Goal: Information Seeking & Learning: Learn about a topic

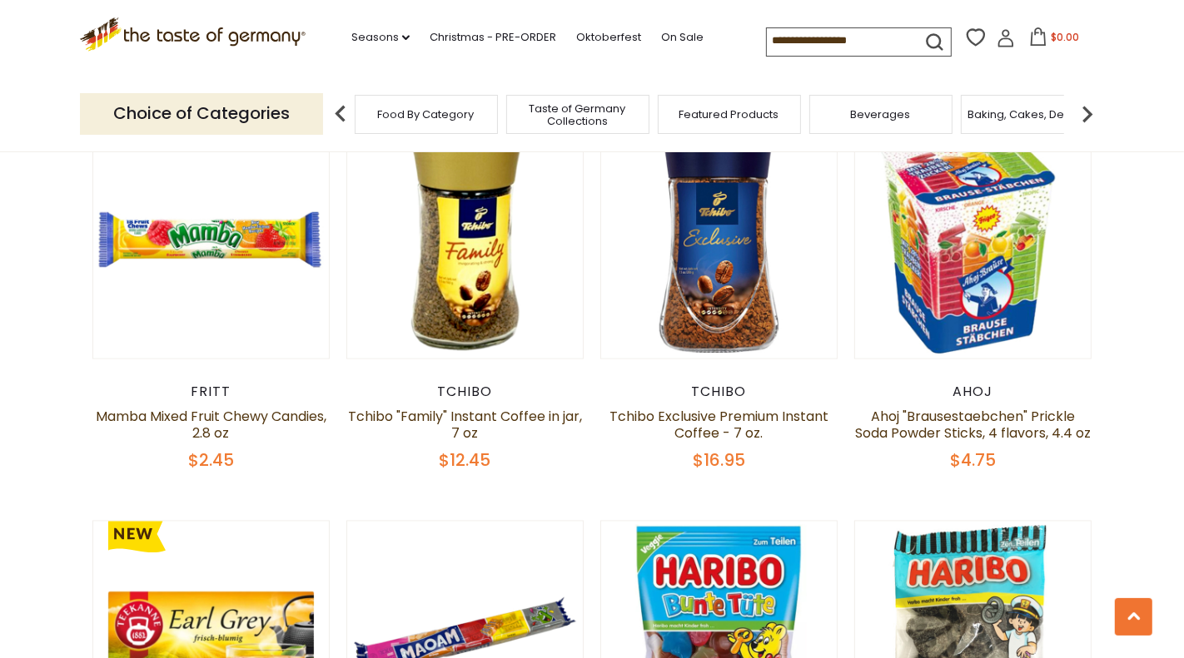
scroll to position [2172, 0]
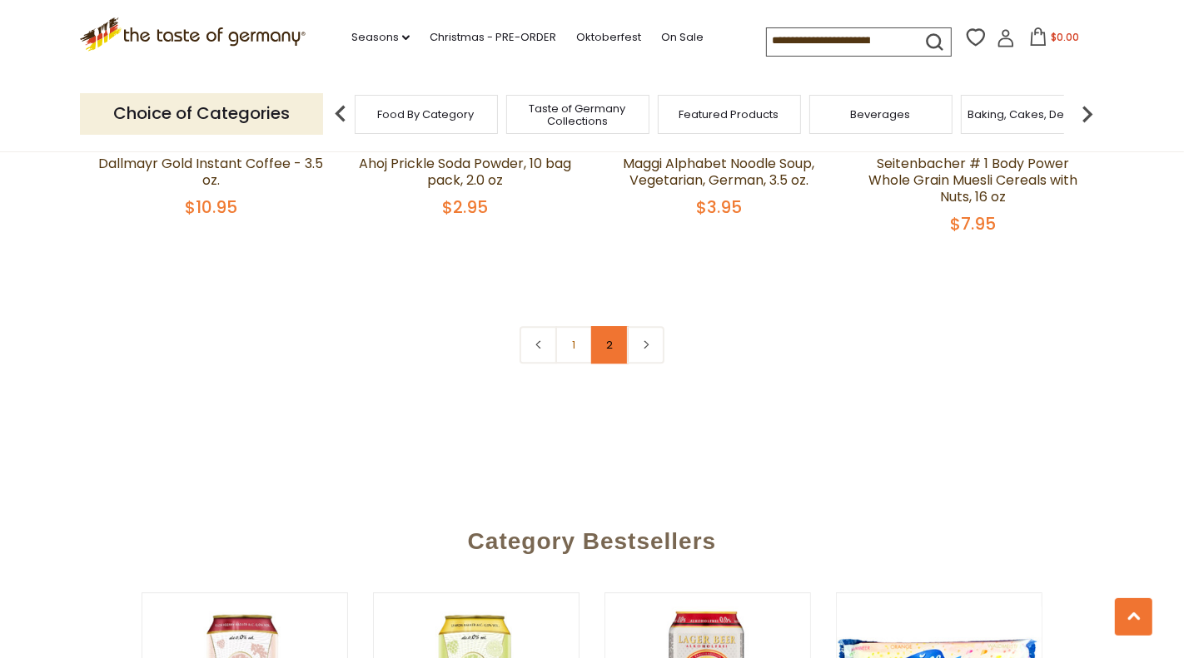
click at [608, 326] on link "2" at bounding box center [609, 344] width 37 height 37
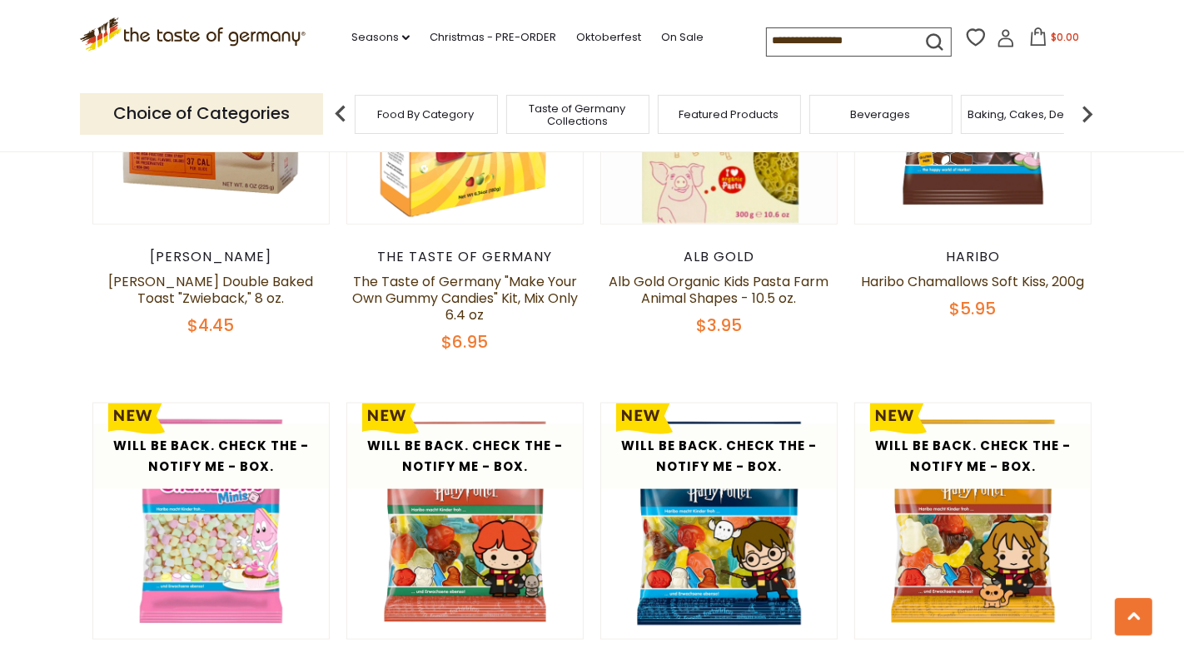
scroll to position [1459, 0]
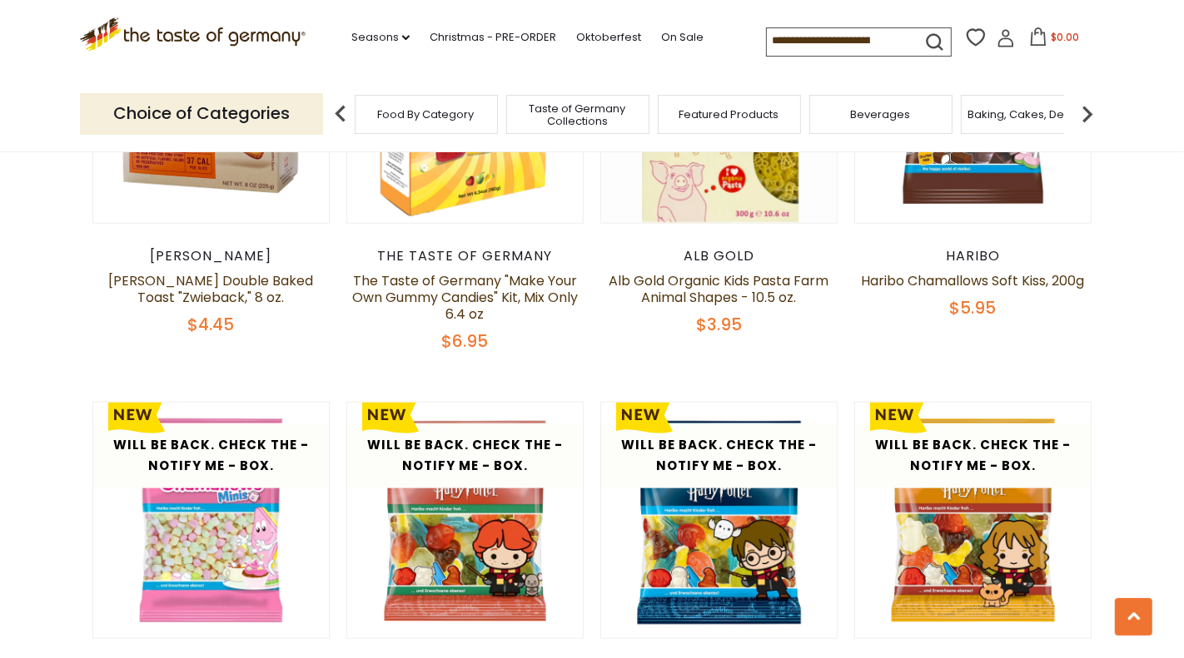
click at [1087, 117] on img at bounding box center [1086, 113] width 33 height 33
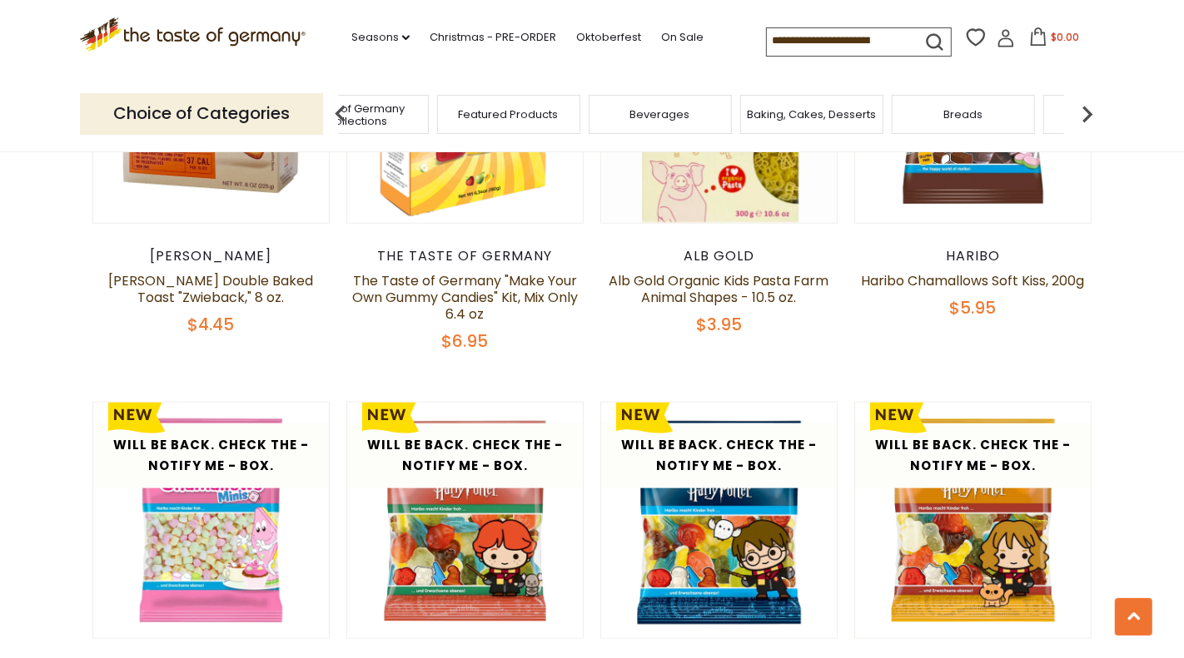
click at [1087, 117] on img at bounding box center [1086, 113] width 33 height 33
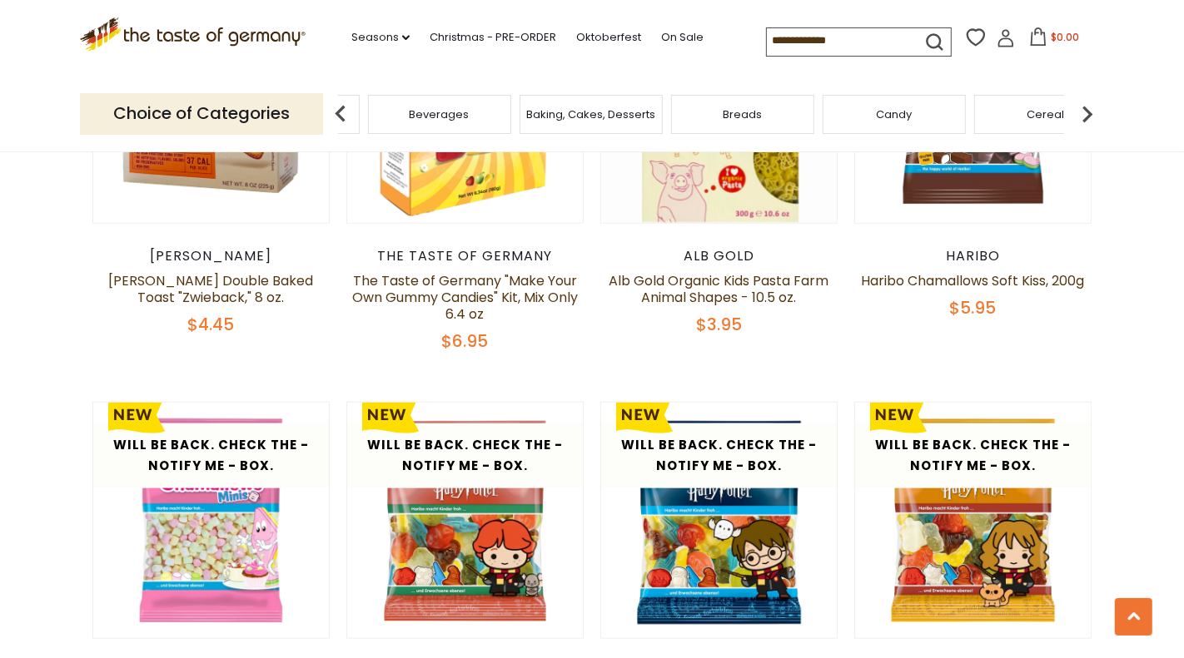
click at [1087, 117] on img at bounding box center [1086, 113] width 33 height 33
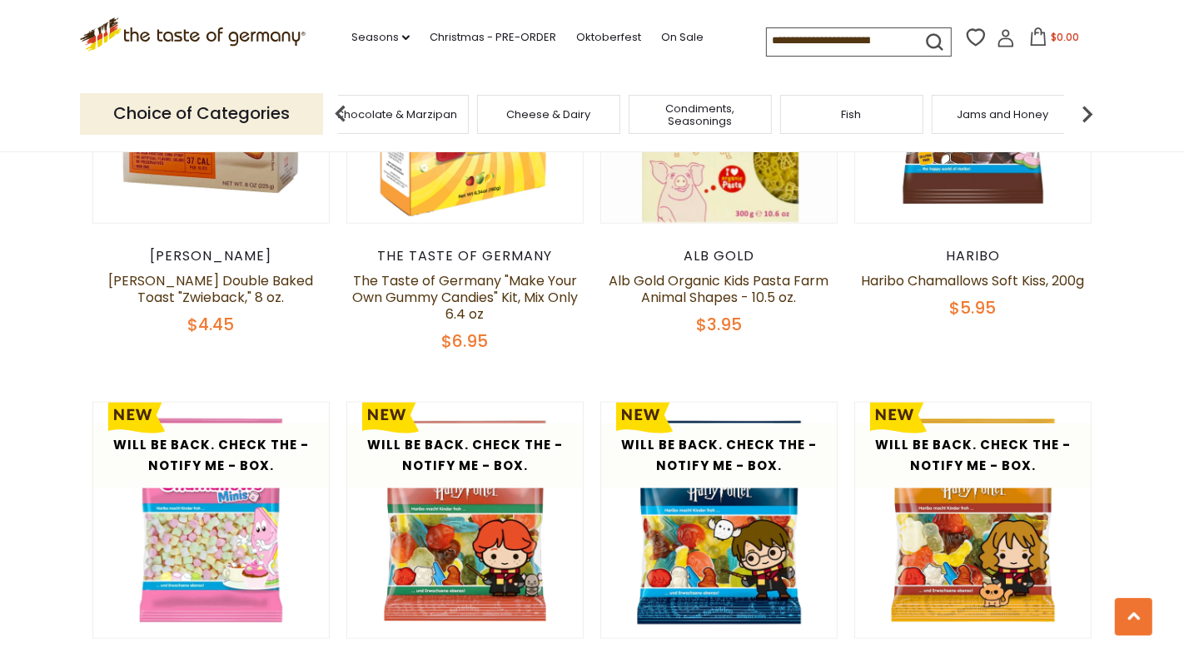
click at [1087, 117] on img at bounding box center [1086, 113] width 33 height 33
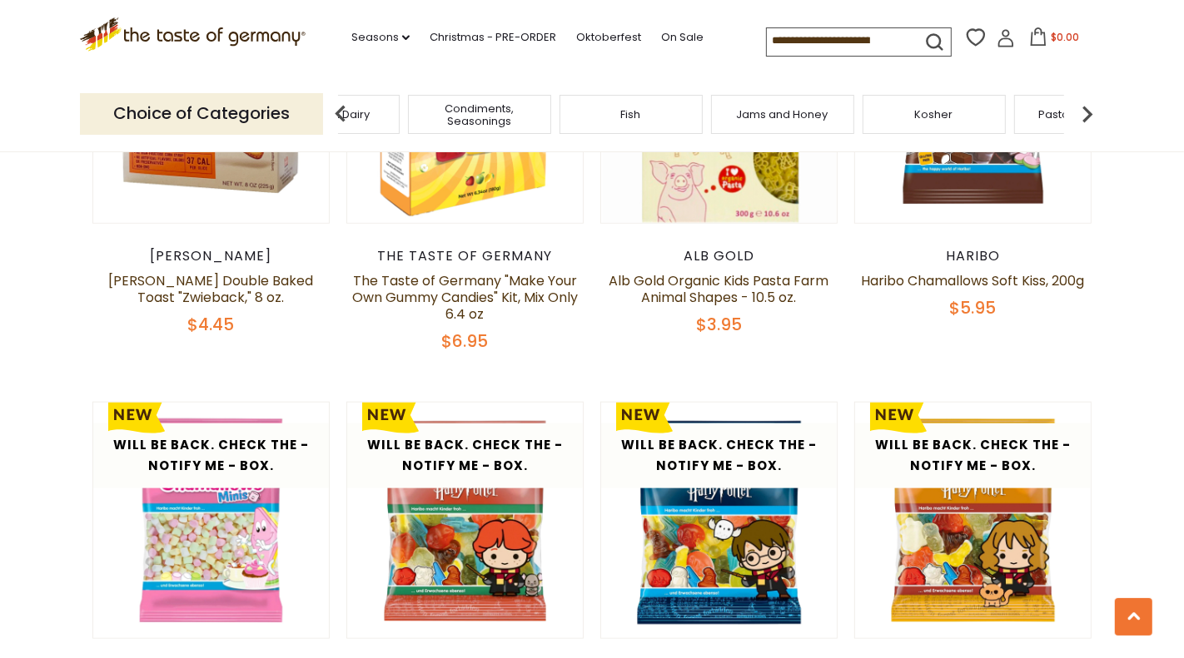
click at [1087, 117] on img at bounding box center [1086, 113] width 33 height 33
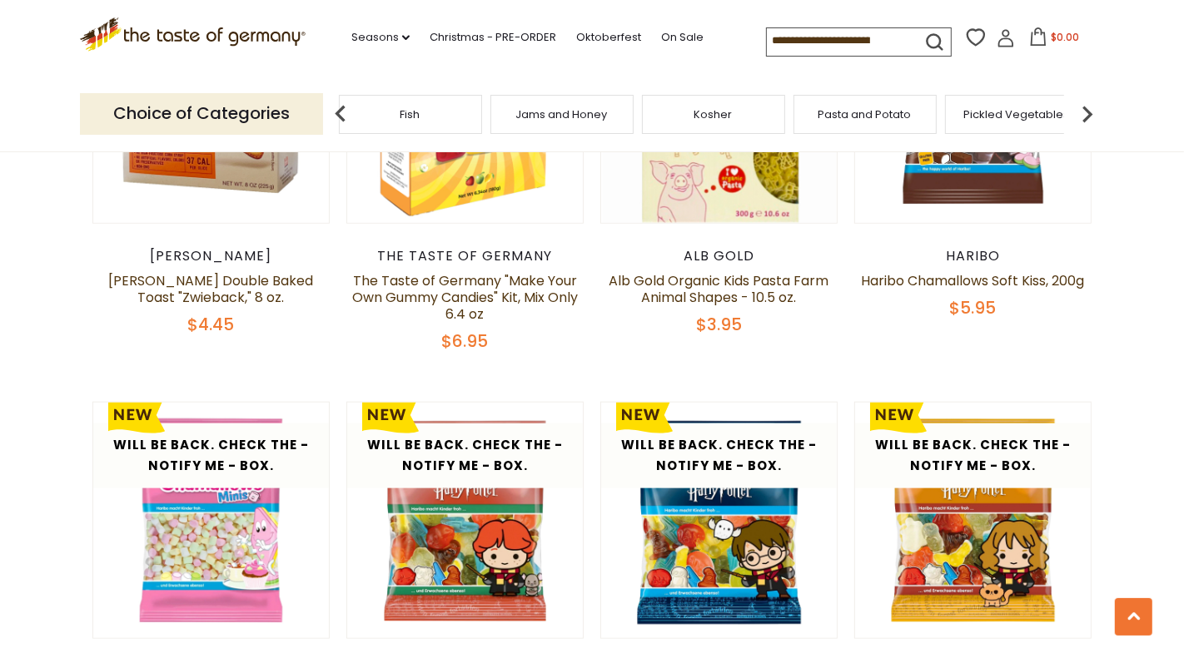
click at [1087, 117] on img at bounding box center [1086, 113] width 33 height 33
click at [834, 119] on span "Savory Snacks" at bounding box center [808, 114] width 79 height 12
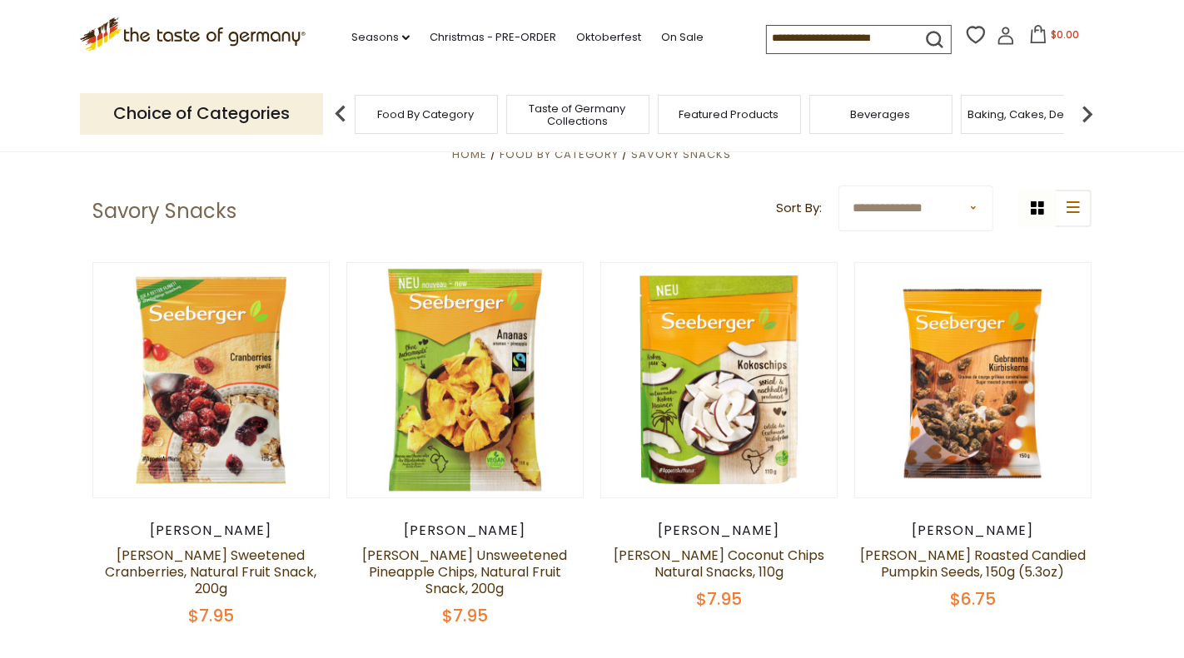
scroll to position [575, 0]
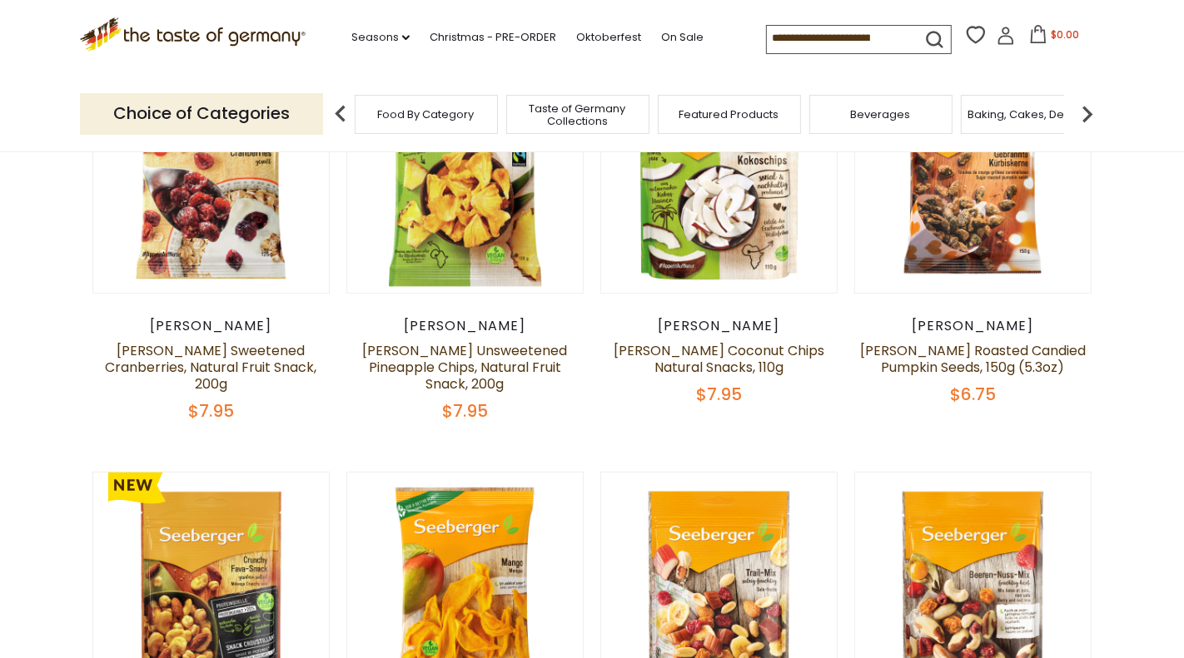
click at [824, 39] on input at bounding box center [837, 37] width 141 height 23
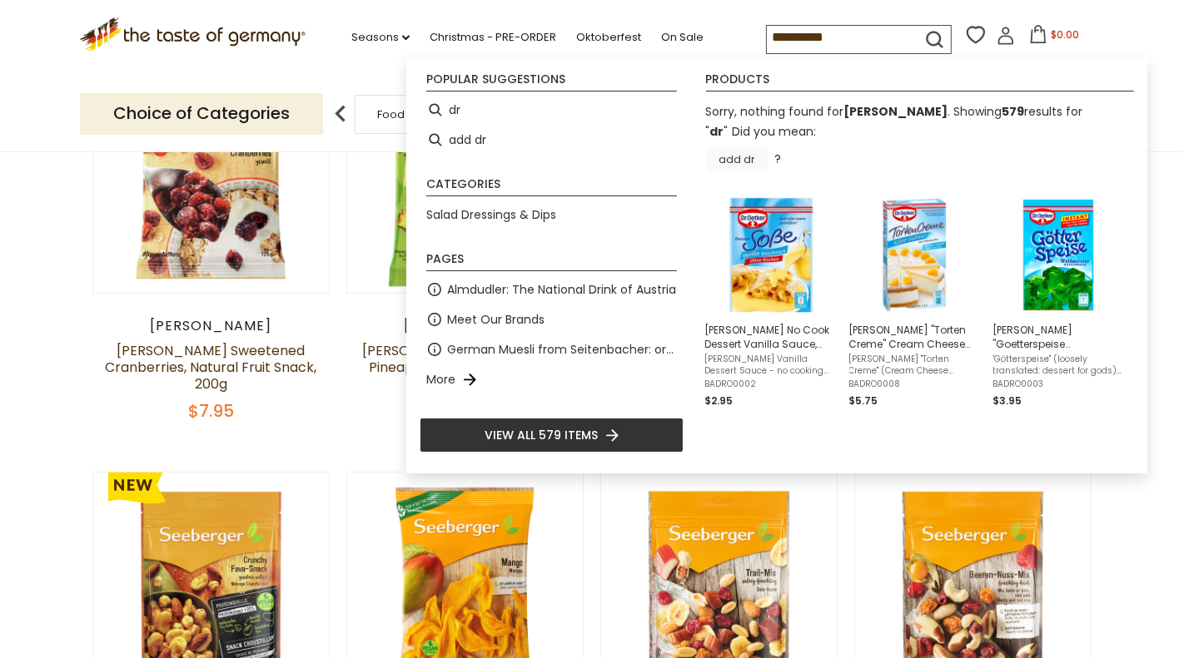
type input "**"
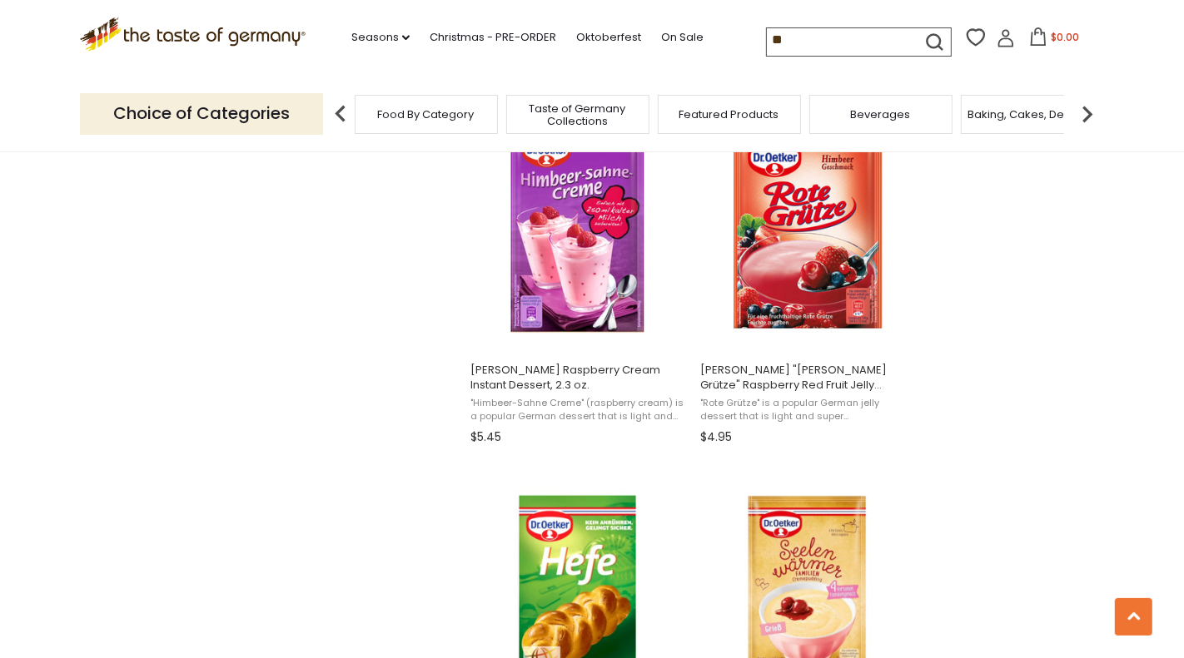
scroll to position [1817, 0]
click at [805, 52] on input "**" at bounding box center [837, 39] width 141 height 23
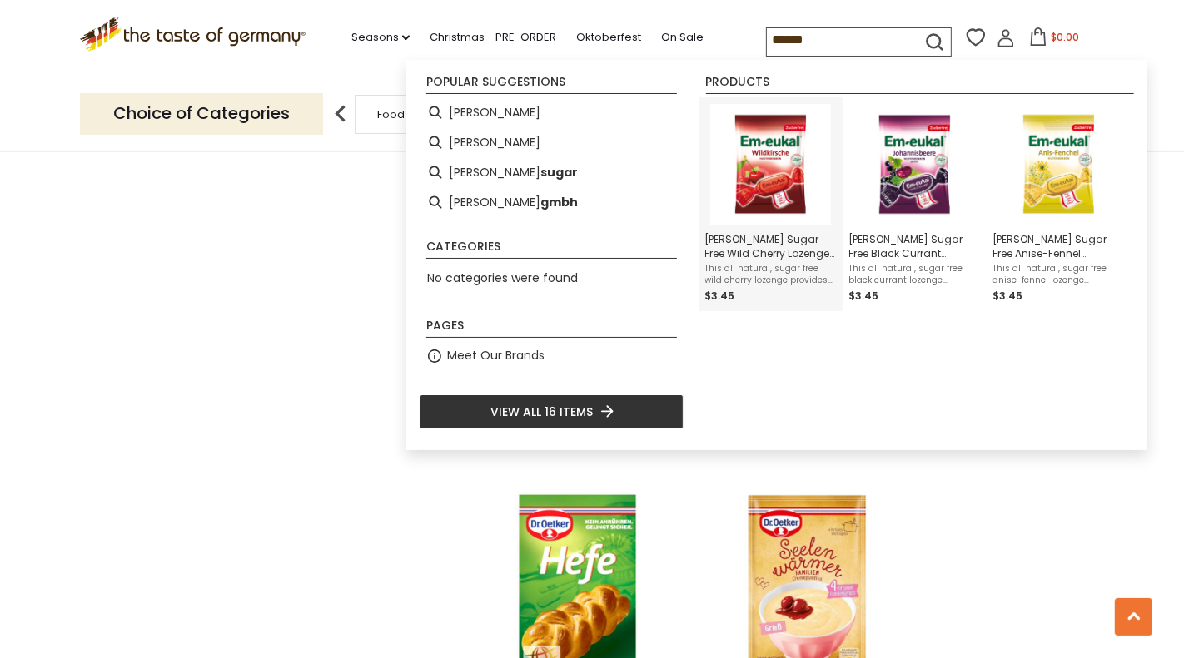
type input "******"
click at [774, 174] on img "Dr. Soldan Sugar Free Wild Cherry Lozenges in Bag 2.65 oz." at bounding box center [770, 164] width 121 height 121
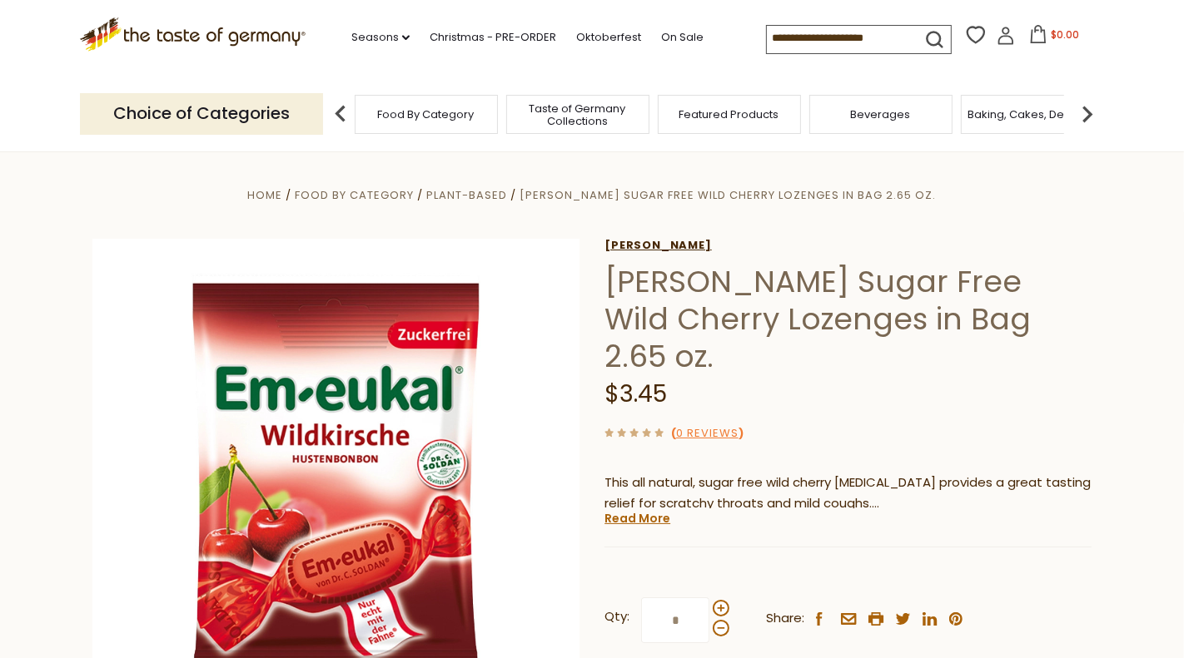
click at [644, 246] on link "Dr. Soldan" at bounding box center [847, 245] width 487 height 13
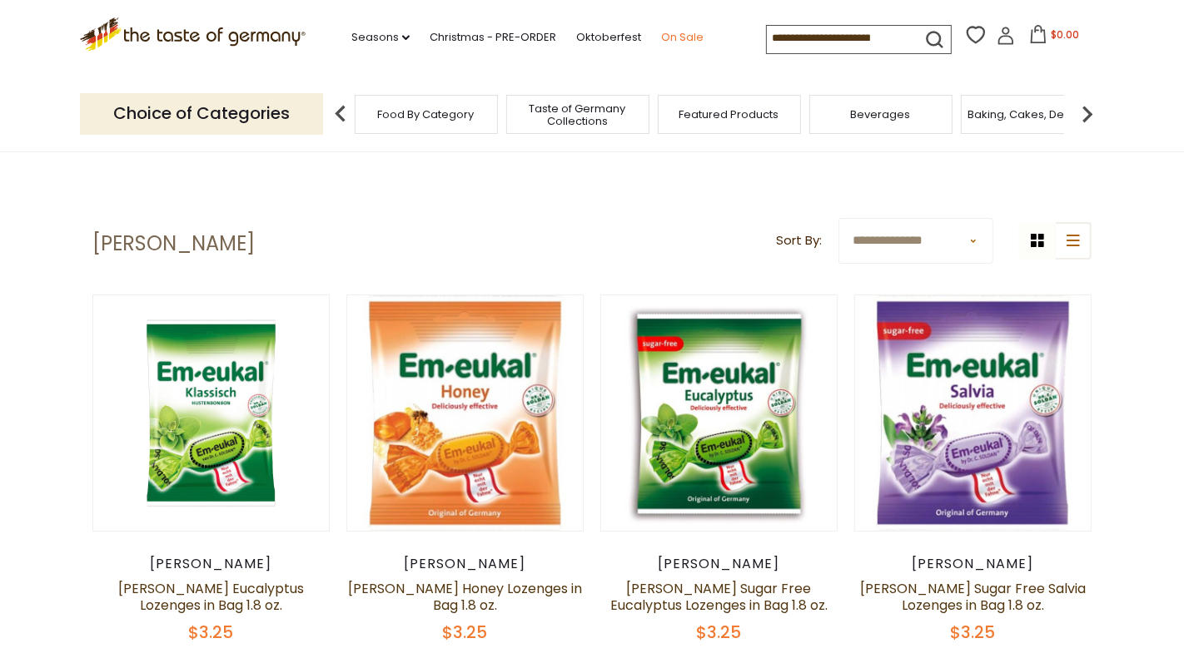
click at [674, 37] on link "On Sale" at bounding box center [682, 37] width 42 height 18
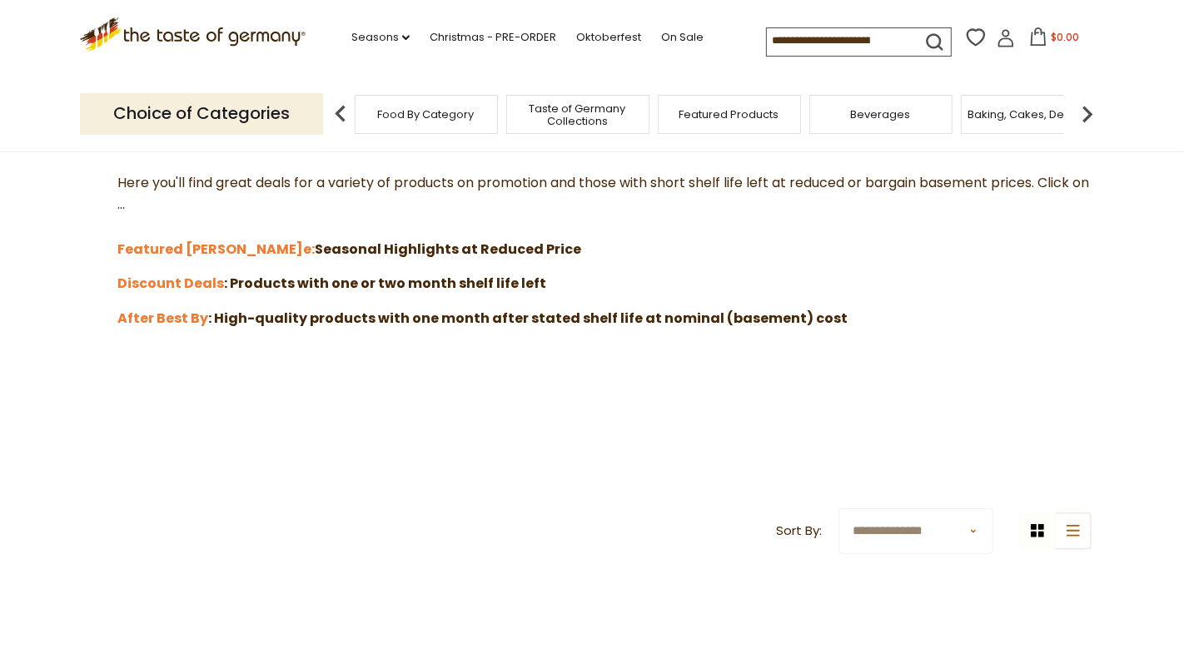
scroll to position [480, 0]
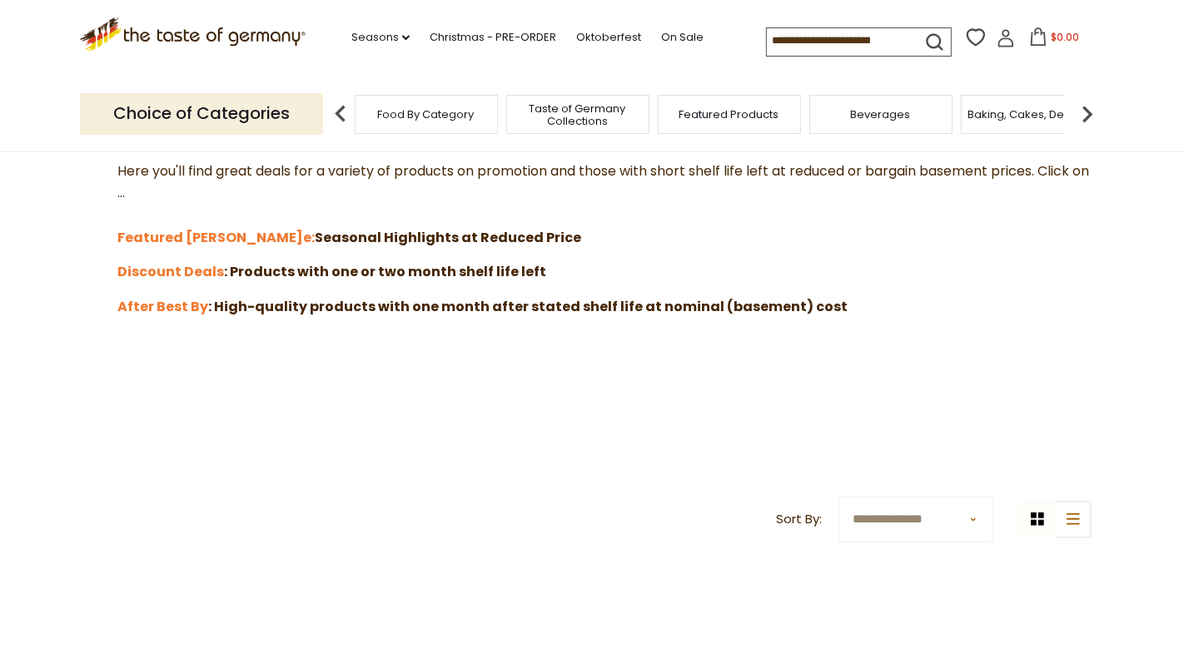
click at [390, 111] on span "Food By Category" at bounding box center [426, 114] width 97 height 12
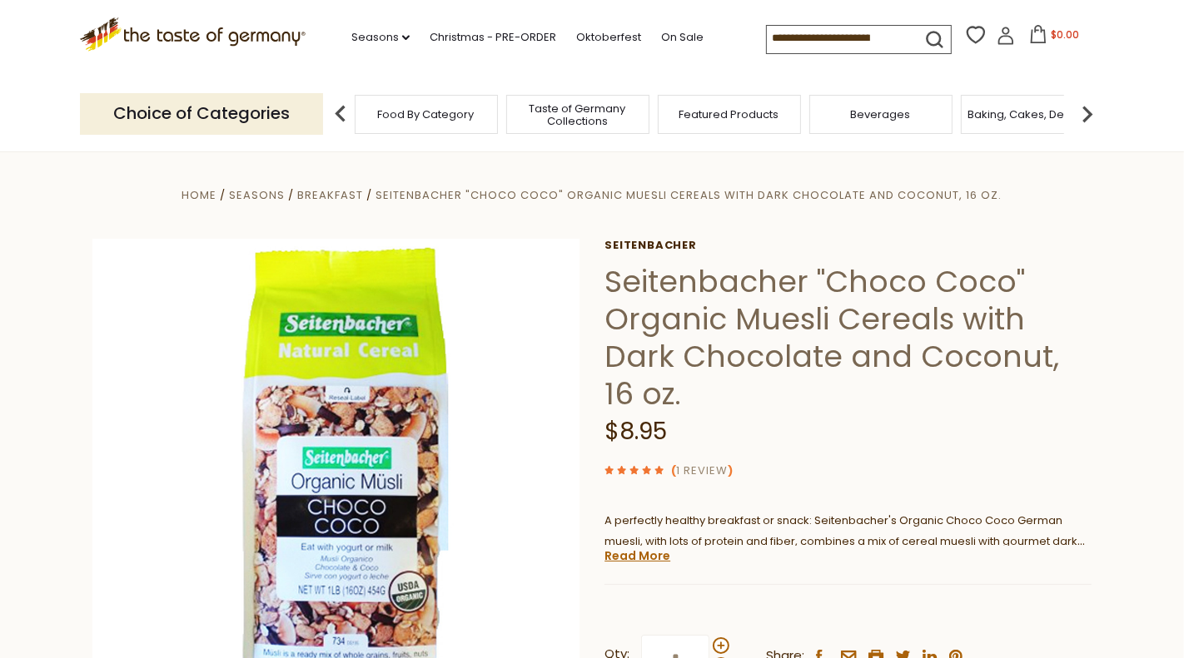
click at [704, 469] on link "1 Review" at bounding box center [702, 471] width 52 height 17
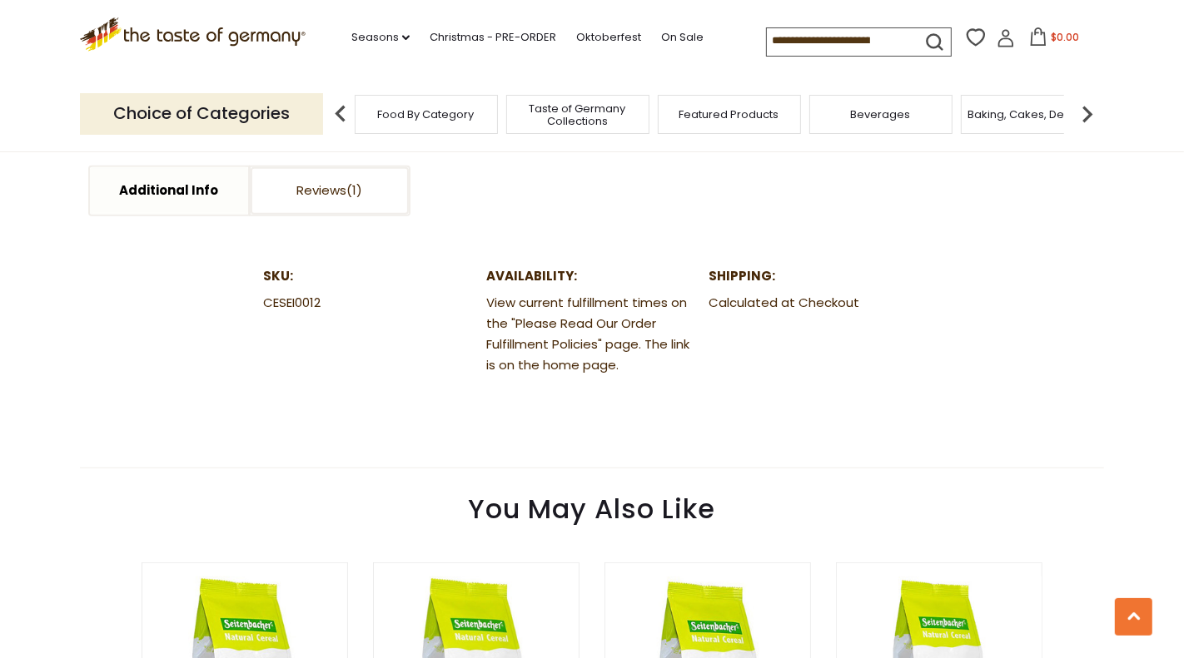
scroll to position [793, 0]
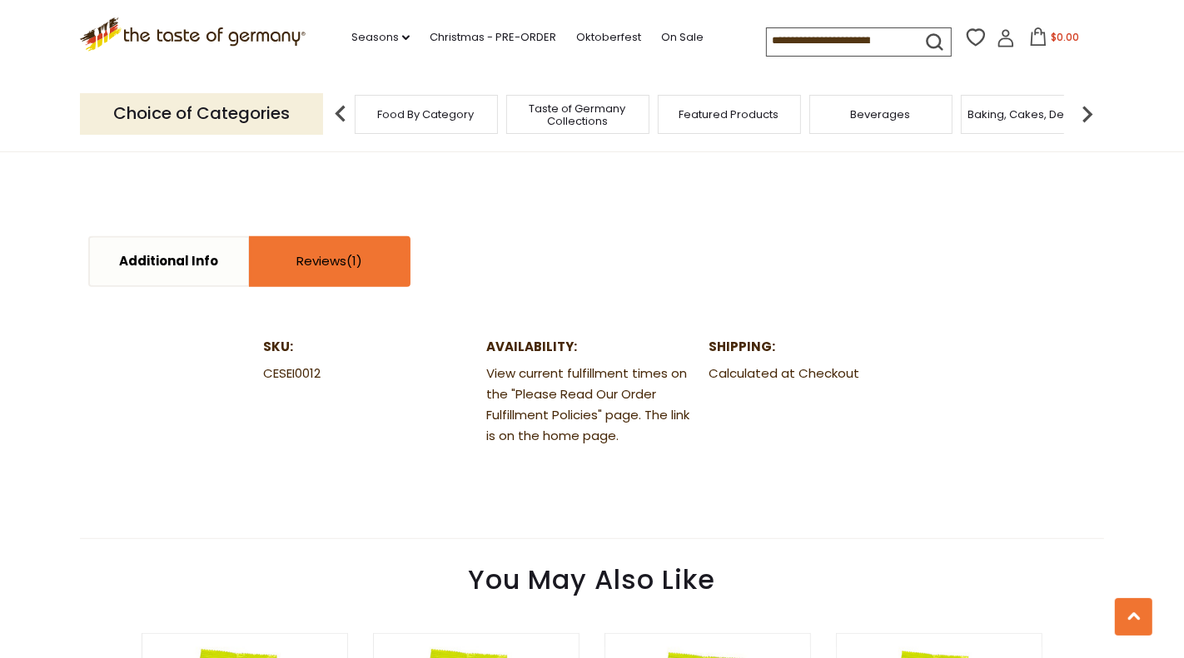
click at [369, 260] on link "Reviews" at bounding box center [330, 261] width 158 height 47
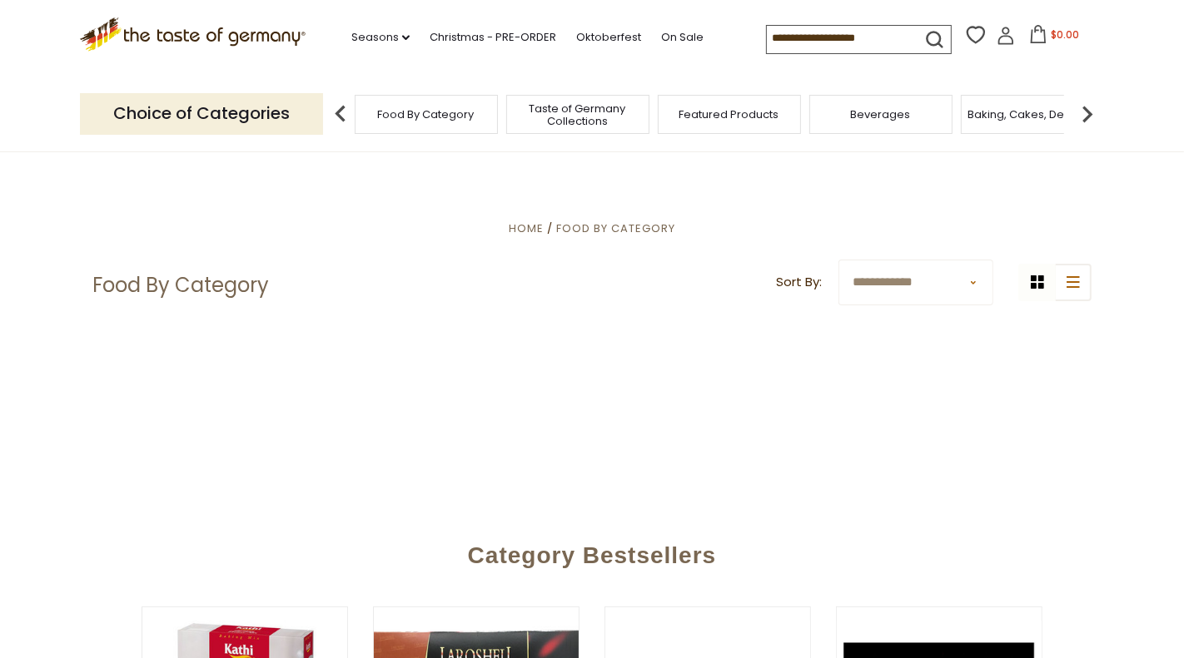
click at [425, 124] on div "Food By Category" at bounding box center [426, 114] width 143 height 39
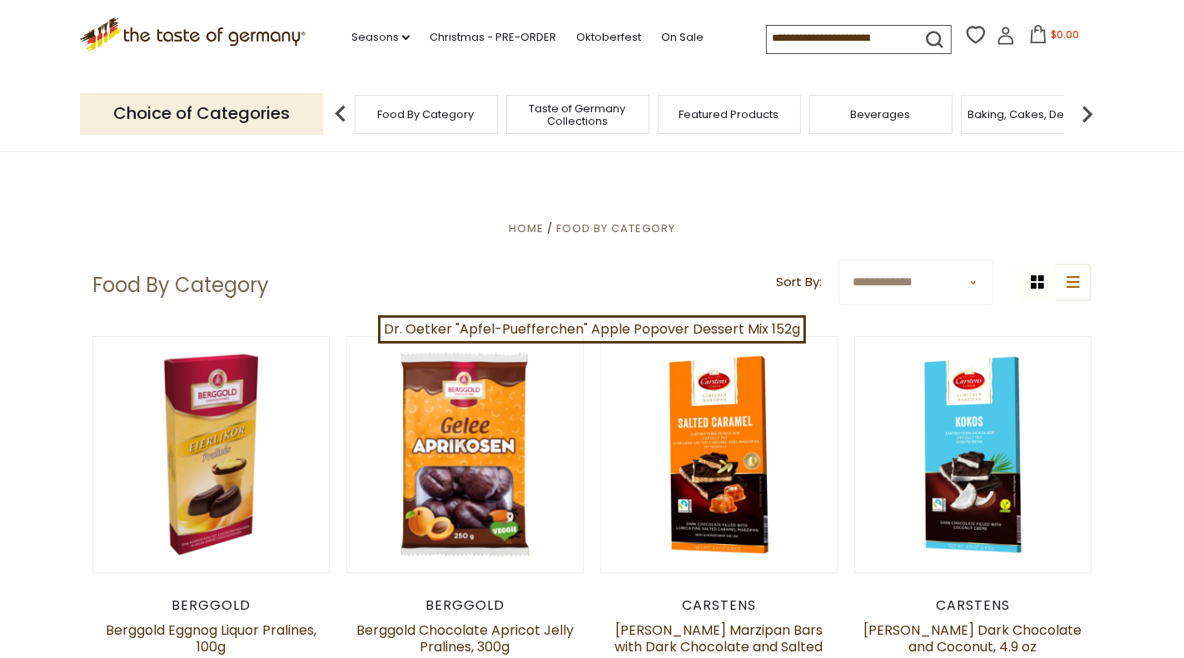
click at [380, 24] on li "Seasons dropdown_arrow All Seasons Recipes Game Day [DATE] [DATE] [DATE][PERSON…" at bounding box center [388, 34] width 75 height 25
click at [388, 31] on link "Seasons dropdown_arrow" at bounding box center [380, 37] width 58 height 18
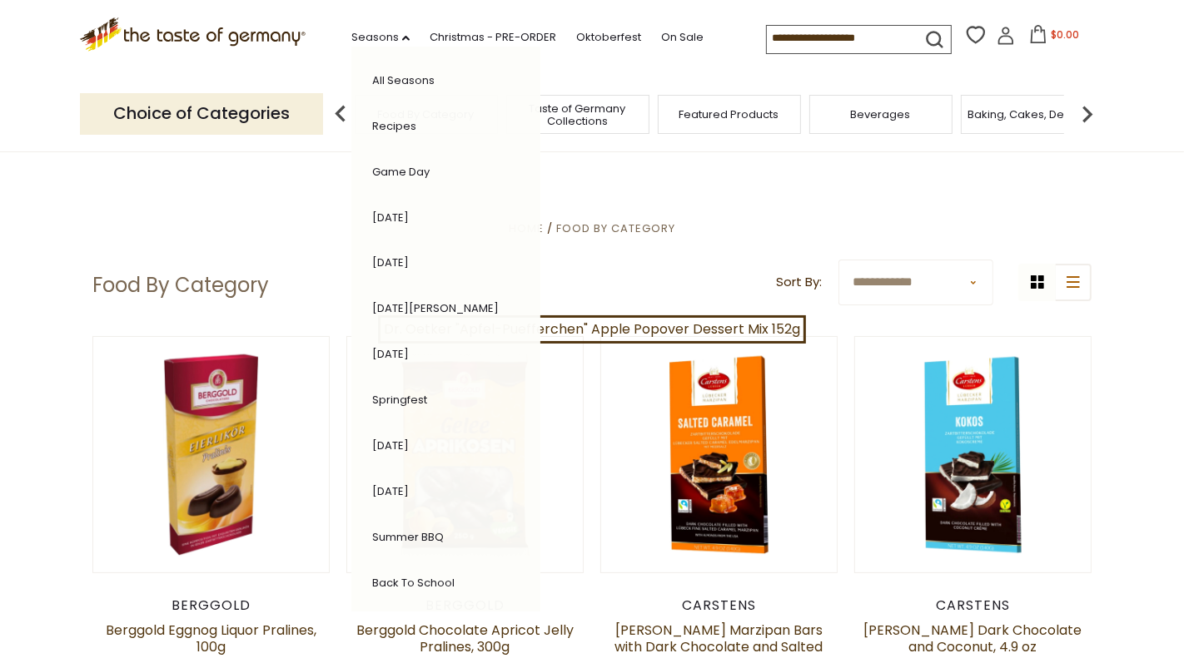
click at [405, 575] on link "Back to School" at bounding box center [413, 583] width 82 height 16
